Goal: Task Accomplishment & Management: Complete application form

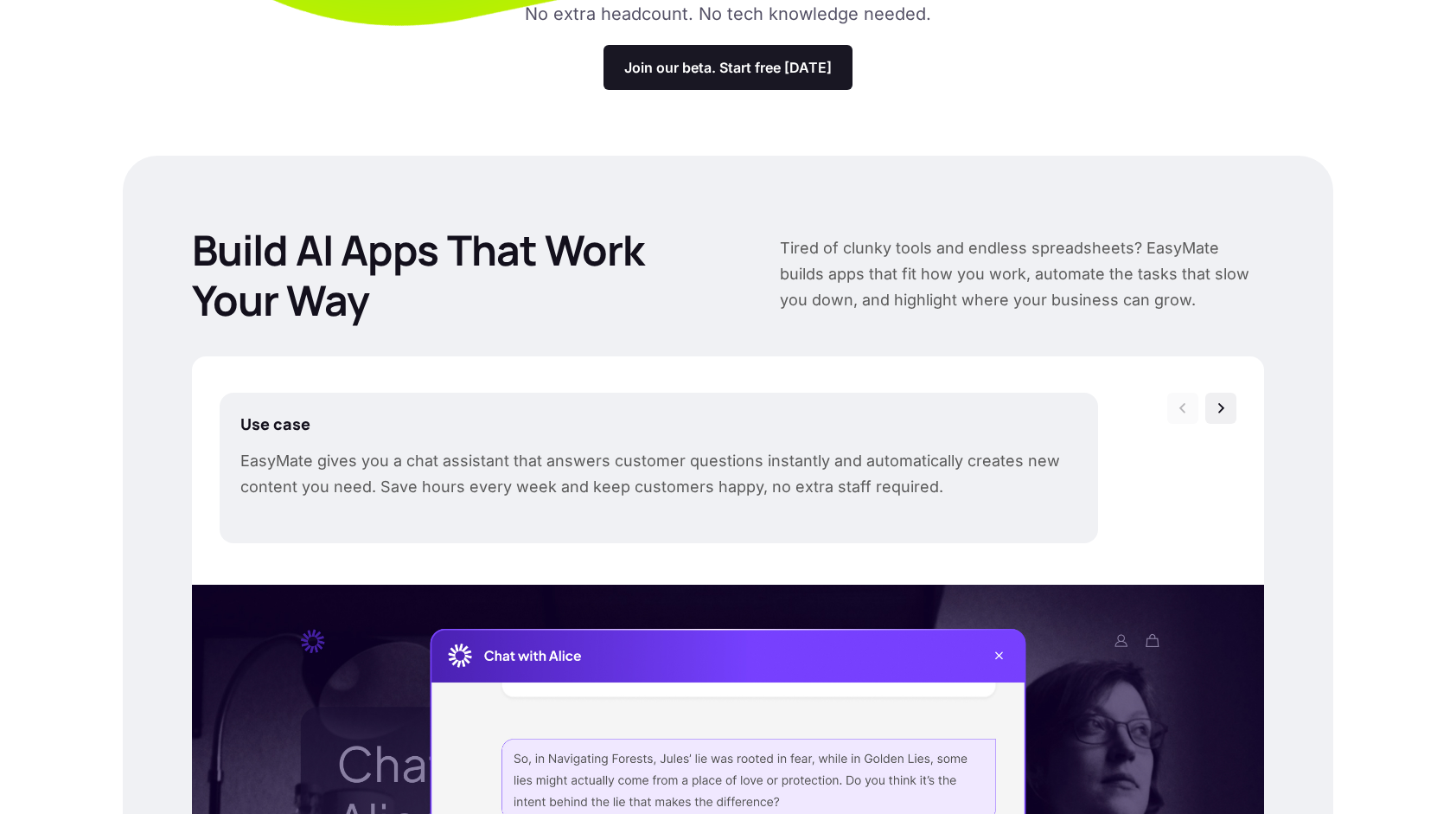
scroll to position [259, 0]
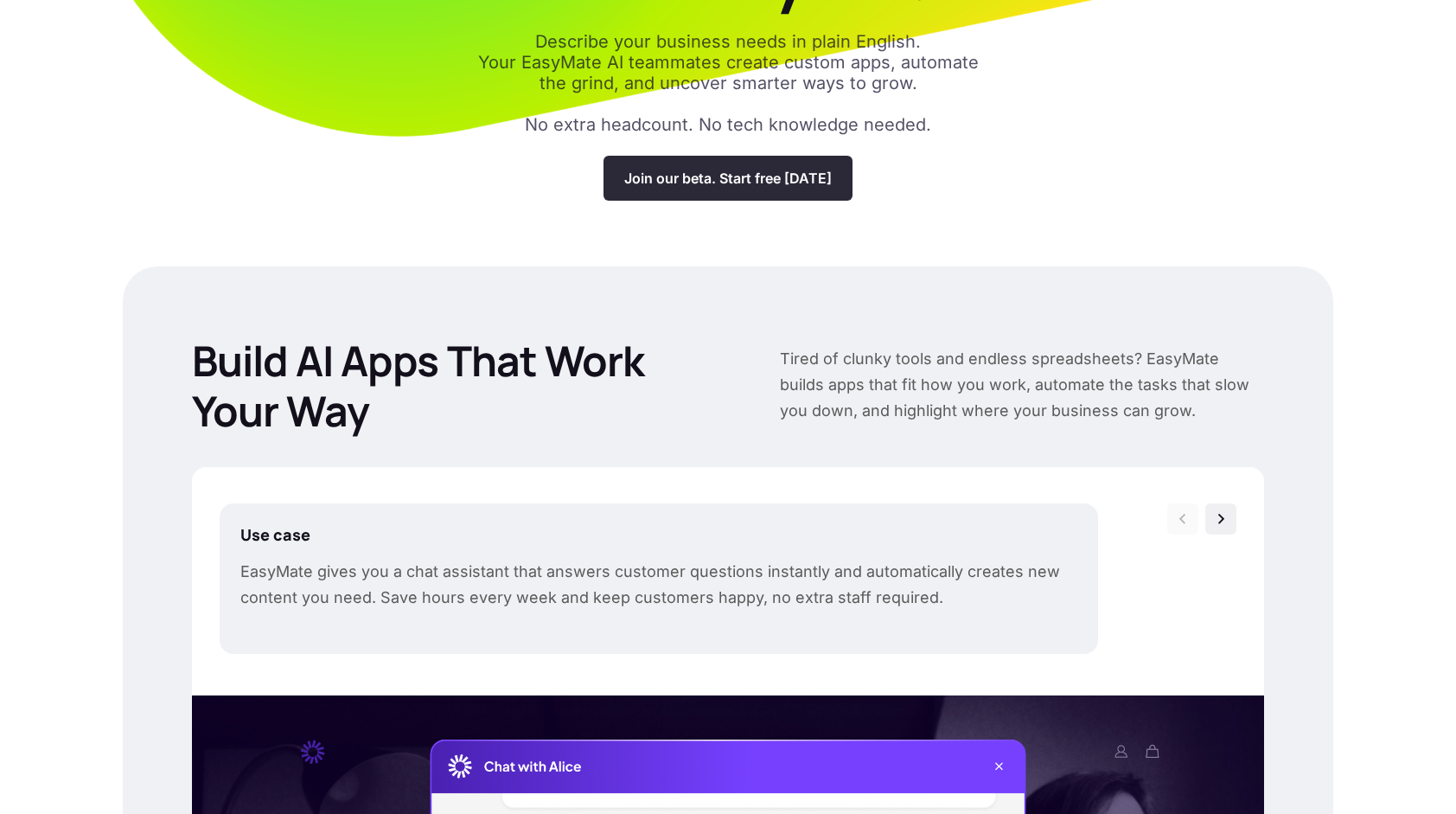
click at [715, 188] on div "Join our beta. Start free [DATE]" at bounding box center [728, 178] width 249 height 45
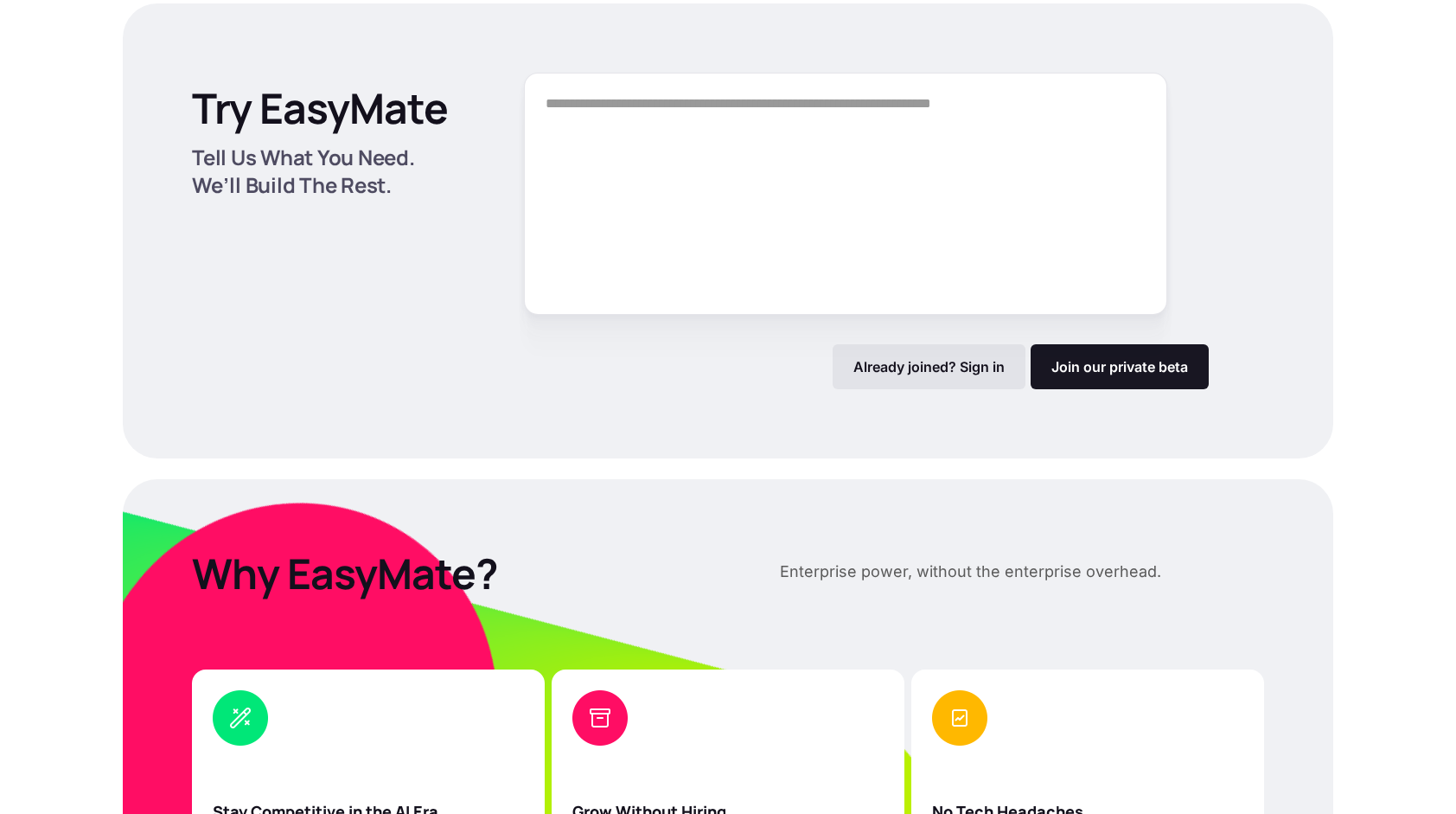
scroll to position [2334, 0]
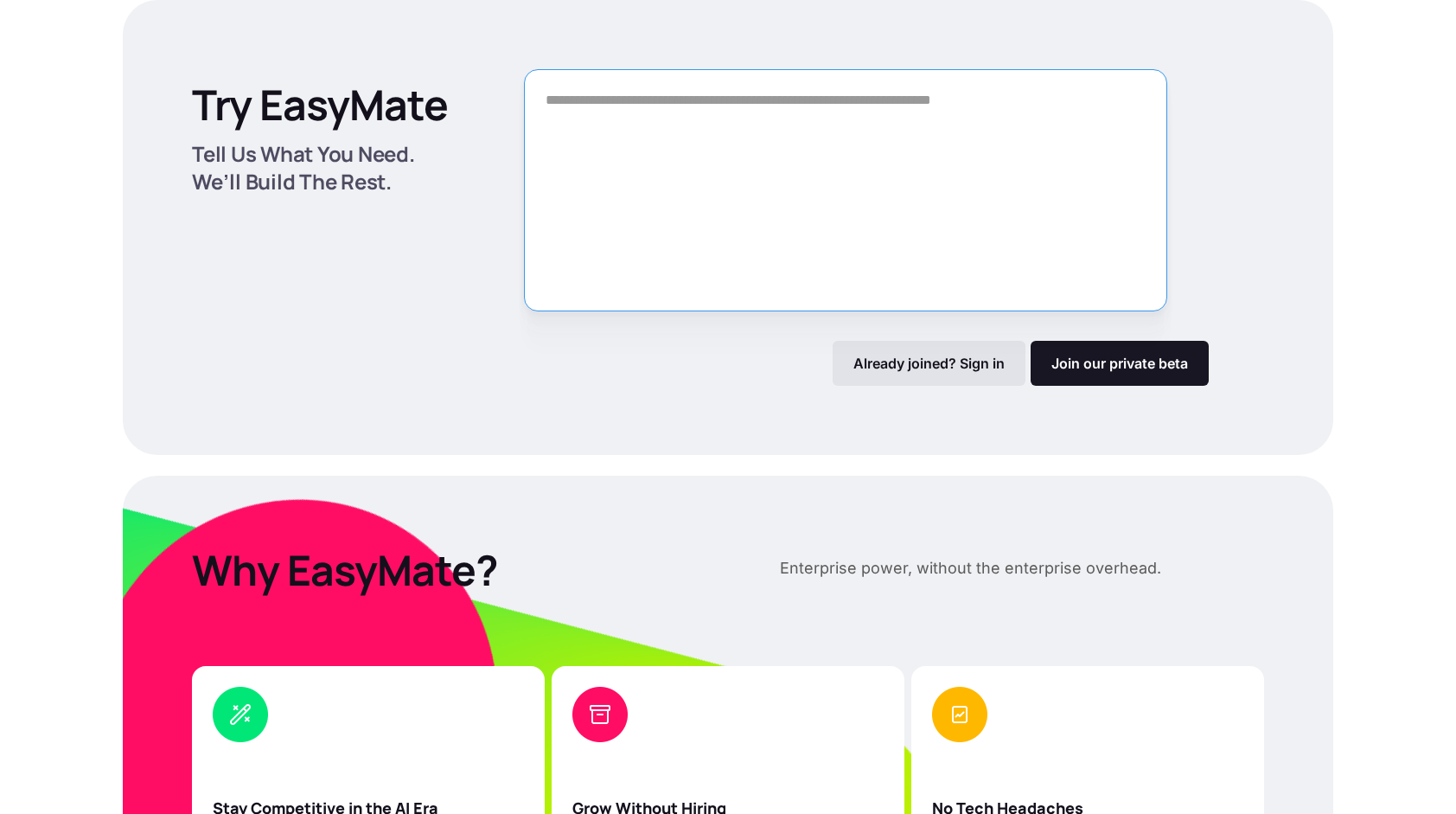
click at [772, 206] on textarea "Form" at bounding box center [845, 190] width 643 height 242
paste textarea "**********"
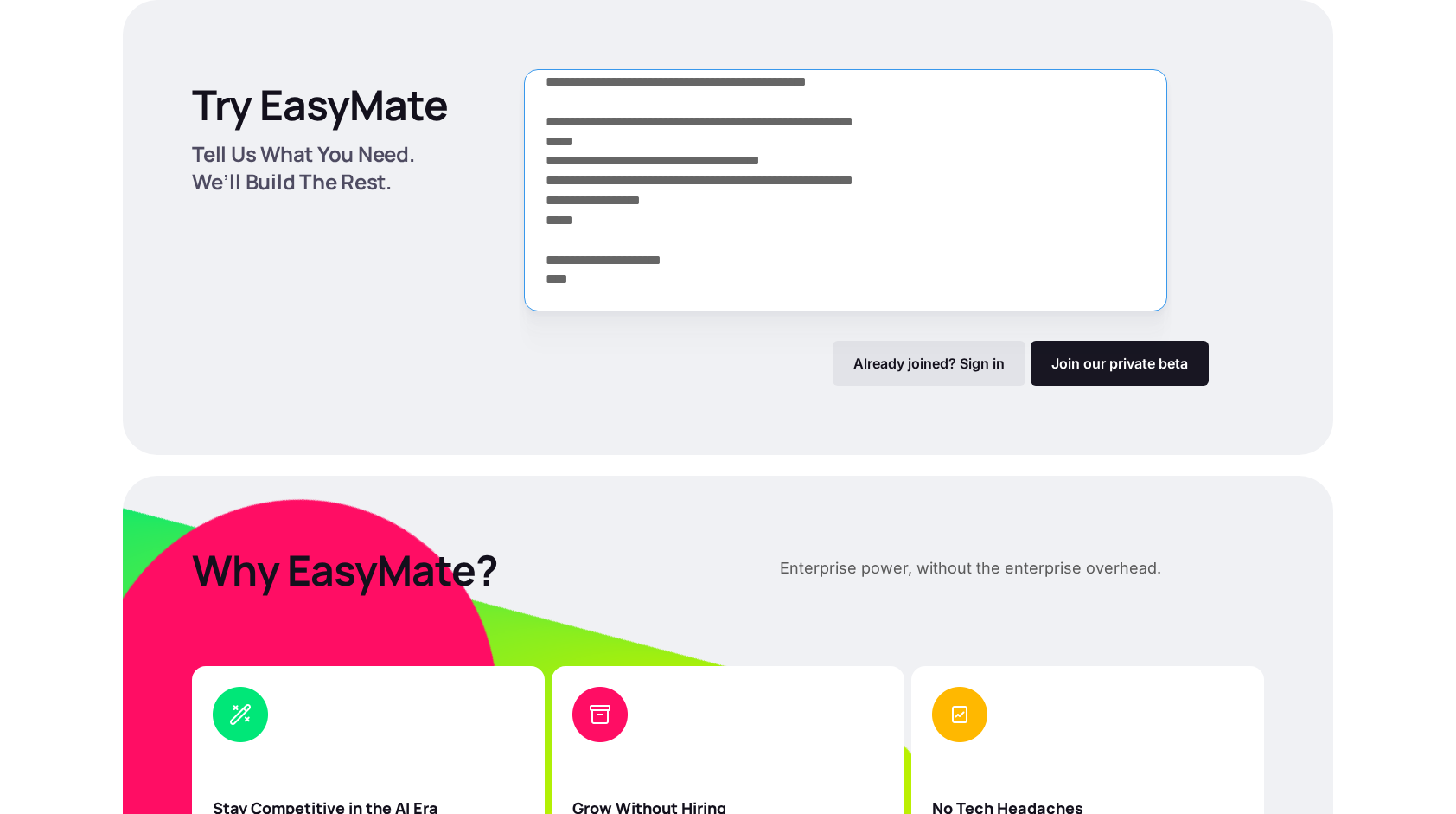
scroll to position [726, 0]
type textarea "**********"
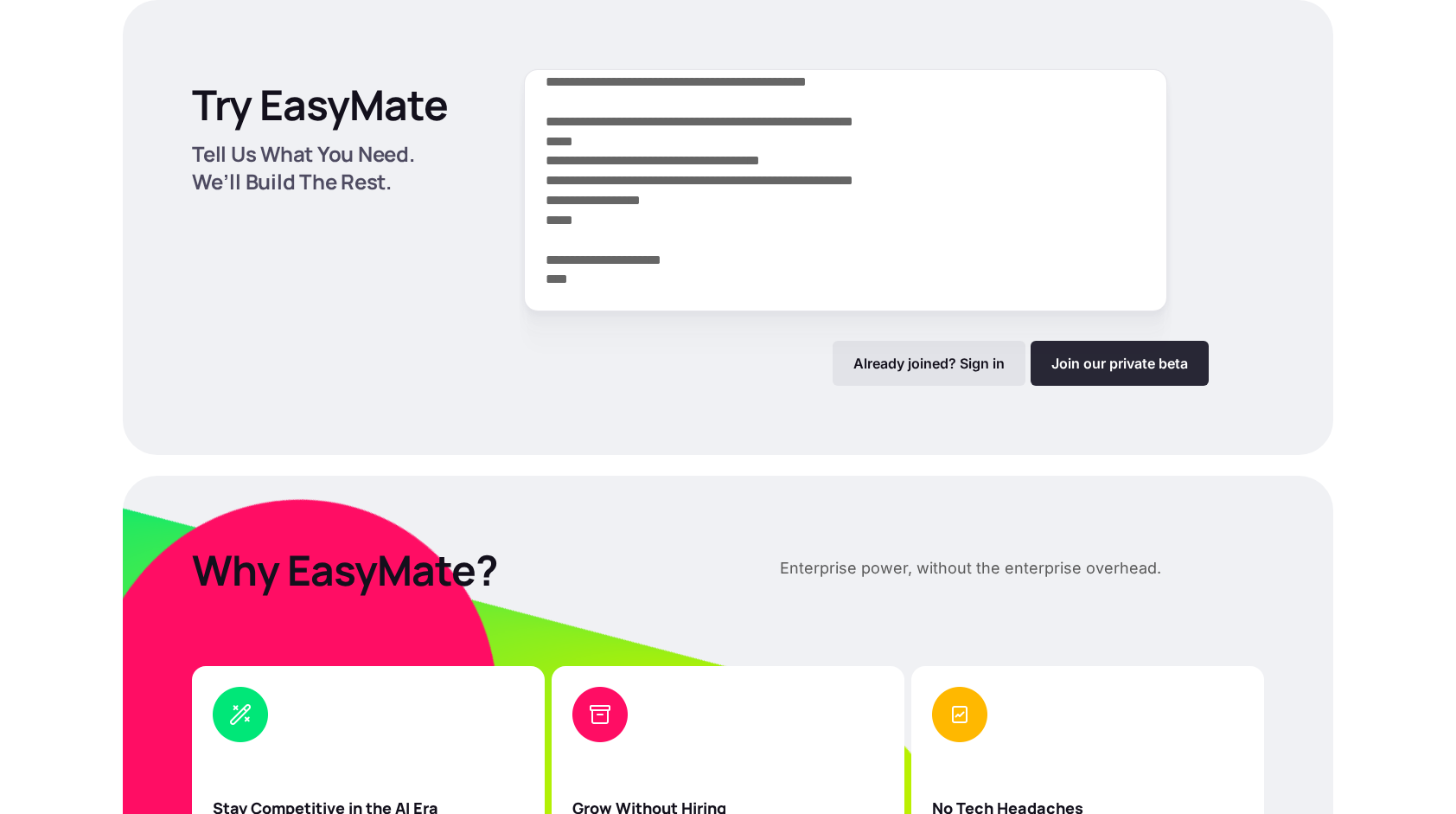
click at [1044, 359] on link "Join our private beta" at bounding box center [1119, 363] width 178 height 45
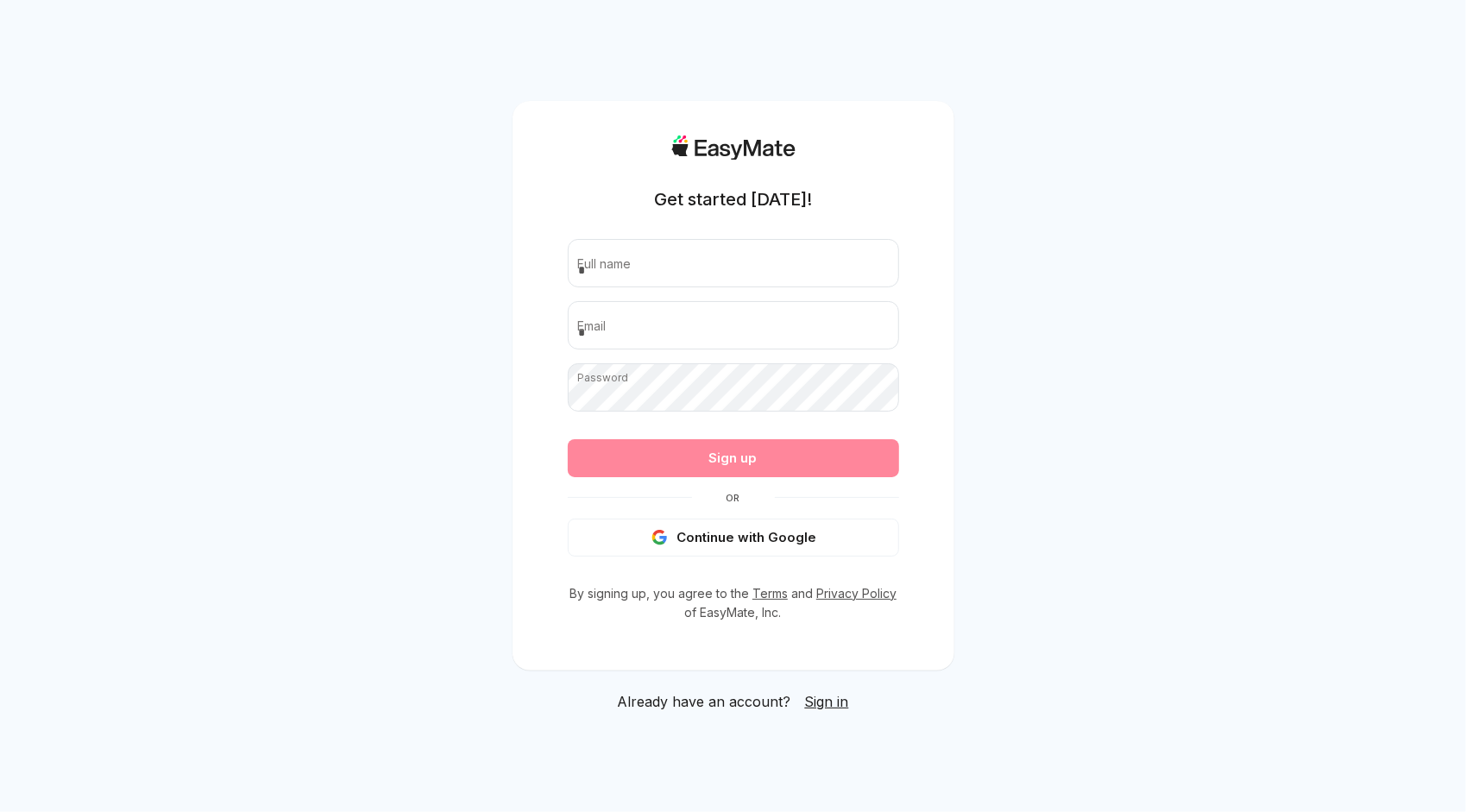
click at [749, 461] on div "Sign up" at bounding box center [733, 459] width 332 height 38
click at [751, 459] on div "Sign up" at bounding box center [733, 459] width 332 height 38
click at [748, 457] on div "Sign up" at bounding box center [733, 459] width 332 height 38
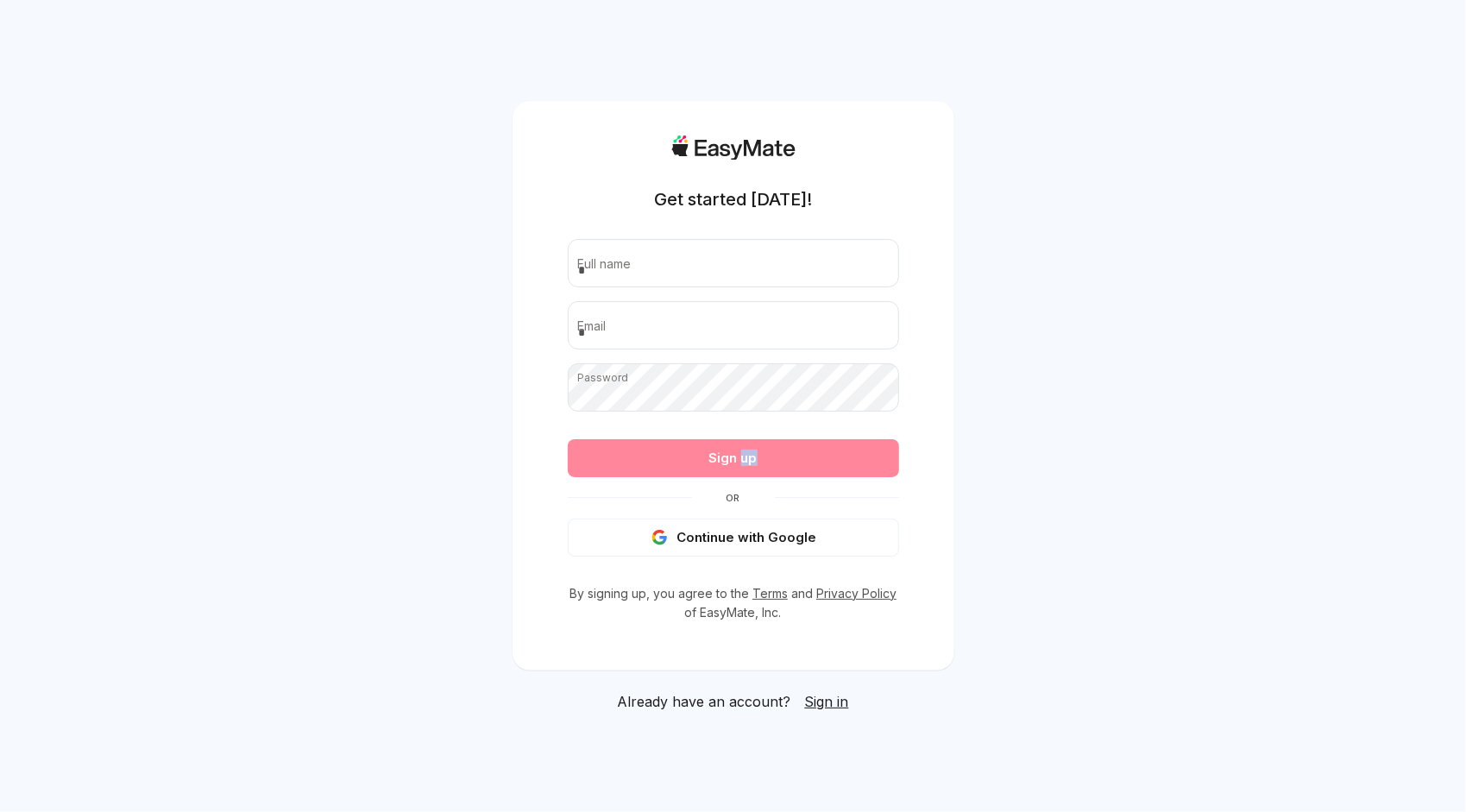
click at [748, 457] on div "Sign up" at bounding box center [733, 459] width 332 height 38
click at [753, 459] on div "Sign up" at bounding box center [733, 459] width 332 height 38
click at [782, 537] on button "Continue with Google" at bounding box center [733, 538] width 332 height 38
